Goal: Task Accomplishment & Management: Manage account settings

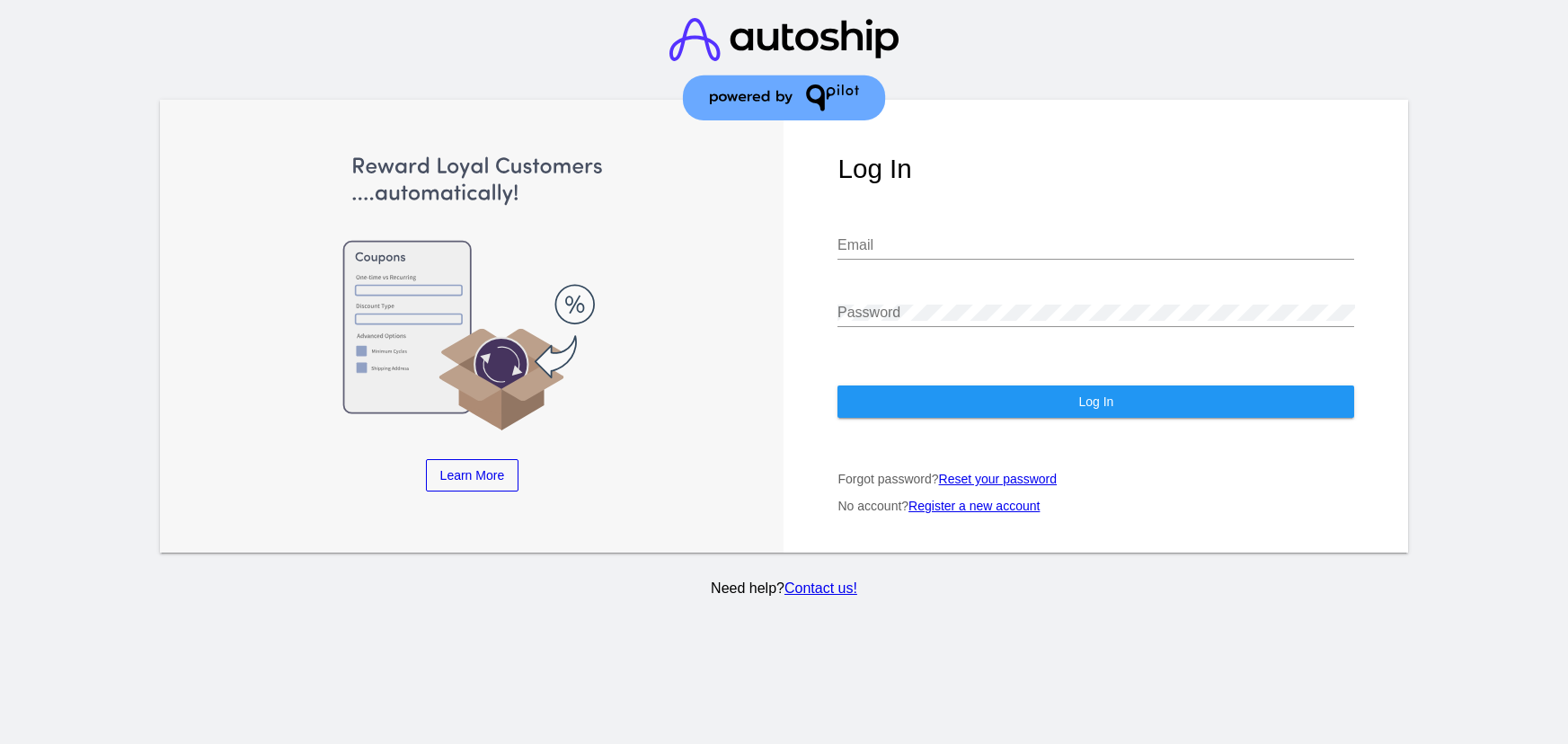
type input "CHLOE22@GMAIL.COM"
click at [971, 386] on button "Log In" at bounding box center [1096, 402] width 517 height 33
type input "CHLOE22@GMAIL.COM"
click at [1013, 386] on button "Log In" at bounding box center [1096, 402] width 517 height 33
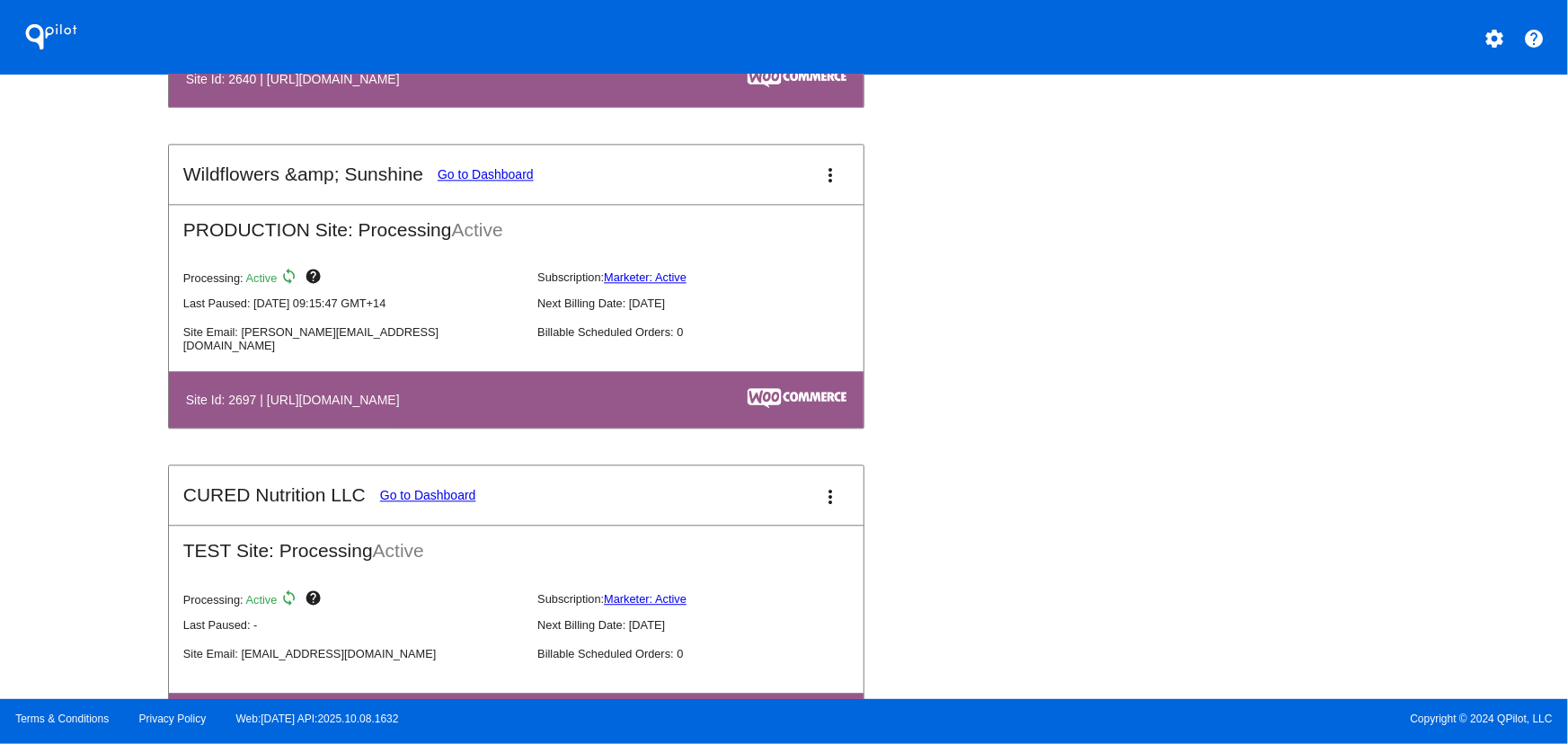
scroll to position [5553, 0]
click at [820, 171] on mat-icon "more_vert" at bounding box center [831, 176] width 21 height 21
click at [749, 190] on span "dashboard" at bounding box center [763, 191] width 68 height 15
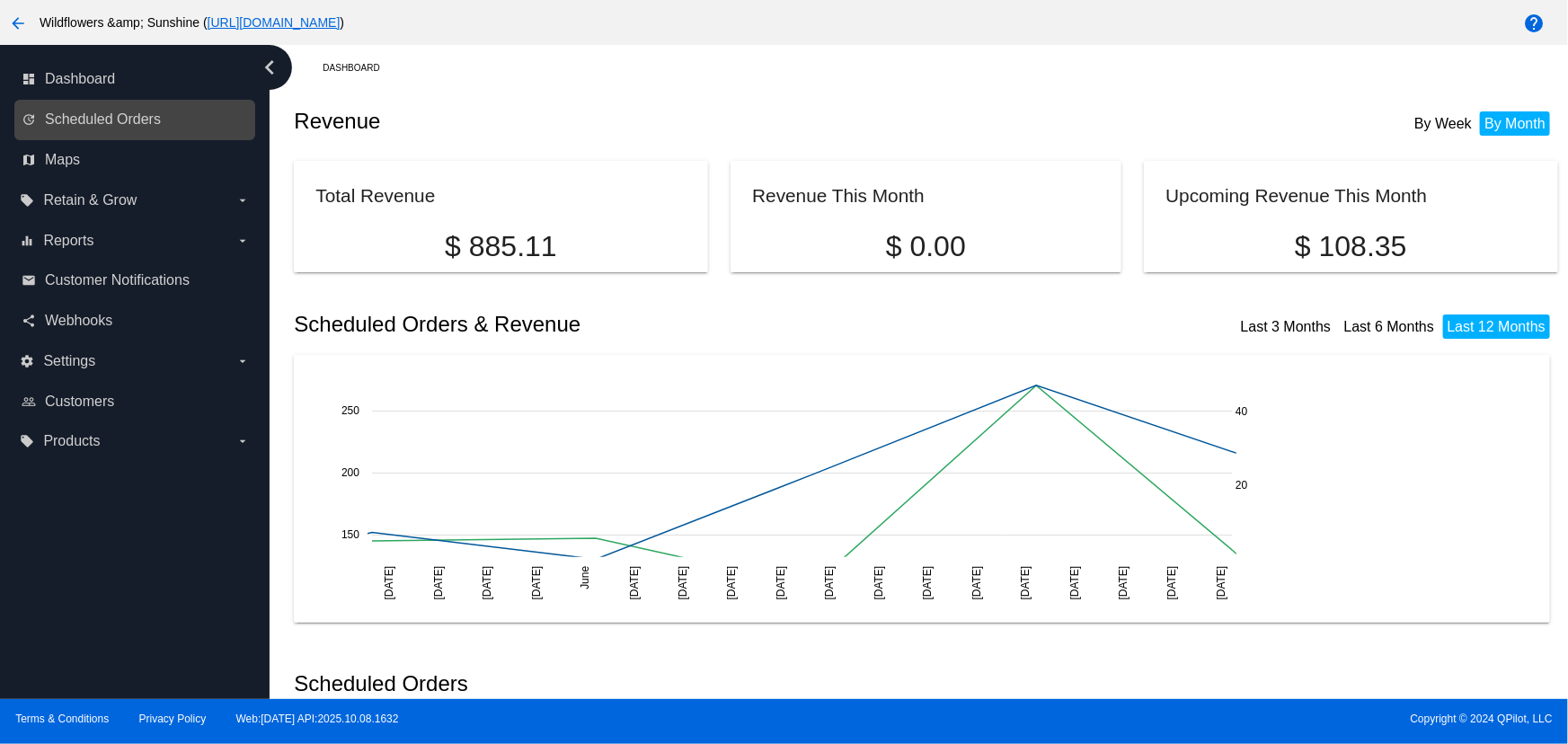
click at [126, 108] on link "update Scheduled Orders" at bounding box center [135, 119] width 228 height 29
